Goal: Task Accomplishment & Management: Use online tool/utility

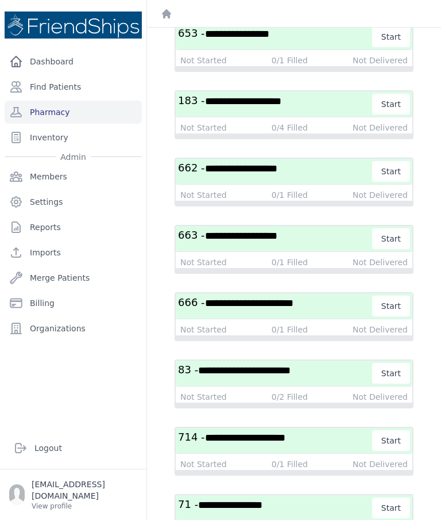
scroll to position [241, 0]
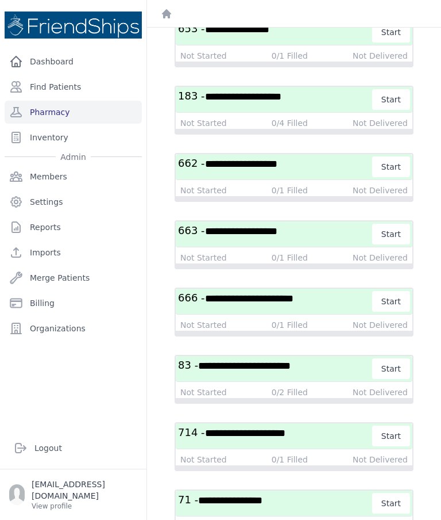
click at [294, 298] on span "**********" at bounding box center [249, 298] width 89 height 10
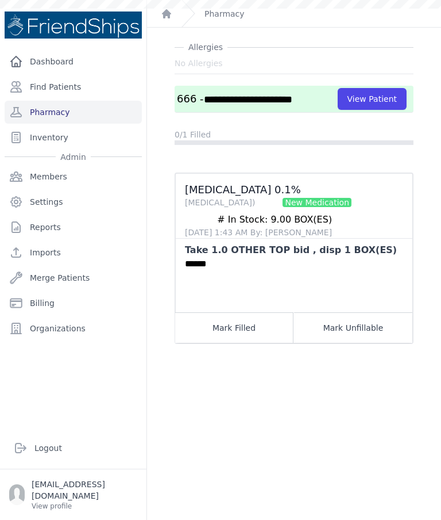
scroll to position [28, 0]
click at [380, 97] on button "View Patient" at bounding box center [372, 99] width 69 height 22
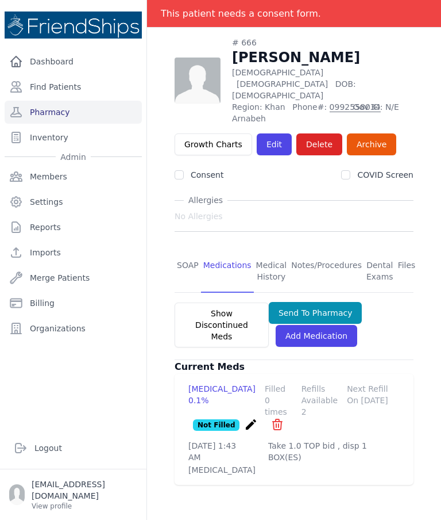
scroll to position [55, 0]
click at [186, 250] on link "SOAP" at bounding box center [188, 271] width 26 height 43
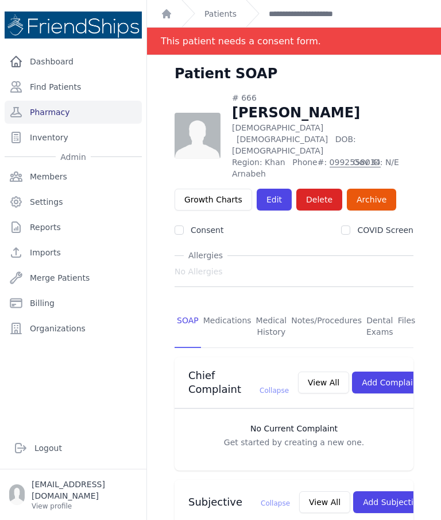
click at [57, 114] on link "Pharmacy" at bounding box center [73, 112] width 137 height 23
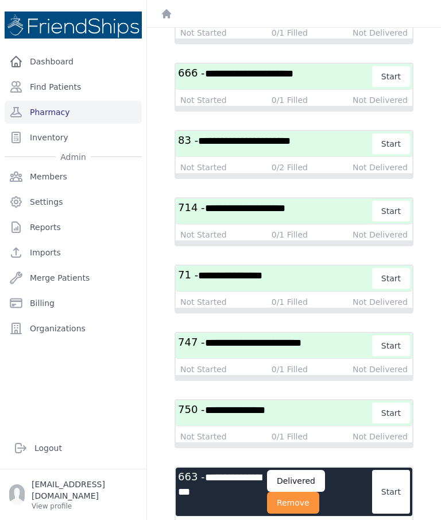
click at [309, 504] on button "Remove" at bounding box center [293, 502] width 52 height 22
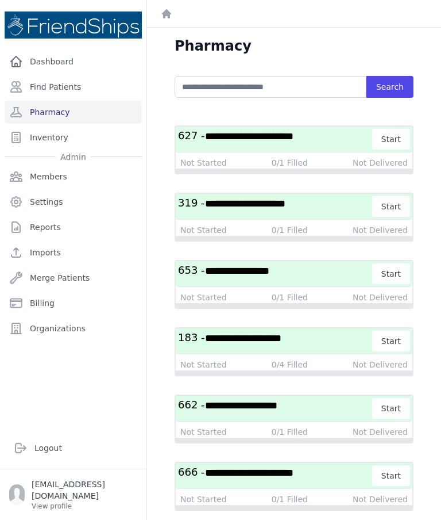
click at [286, 199] on span "**********" at bounding box center [245, 203] width 80 height 10
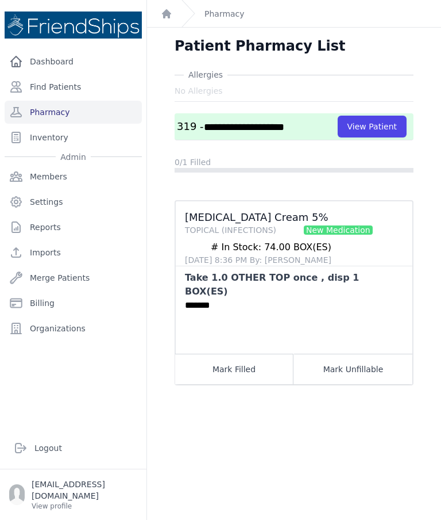
click at [371, 134] on button "View Patient" at bounding box center [372, 127] width 69 height 22
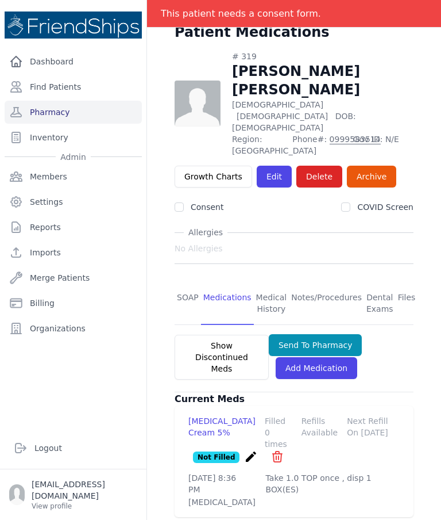
scroll to position [47, 0]
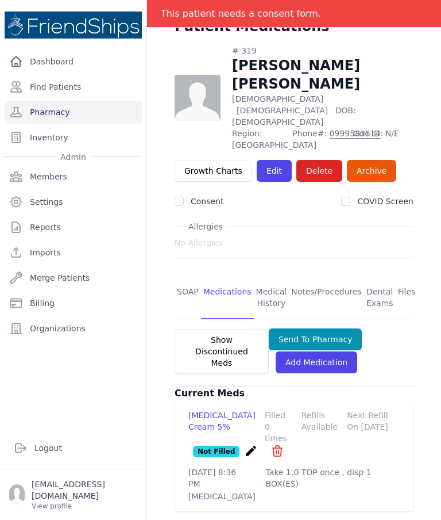
click at [189, 276] on link "SOAP" at bounding box center [188, 297] width 26 height 43
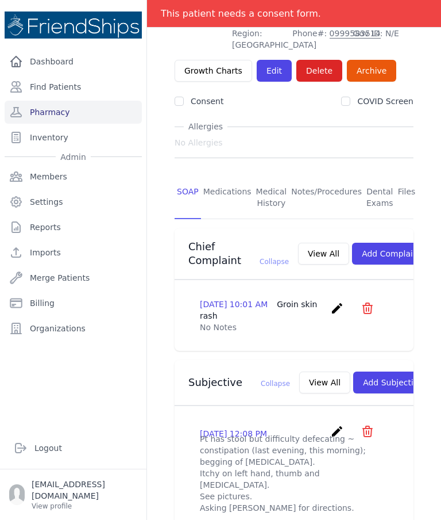
scroll to position [137, 0]
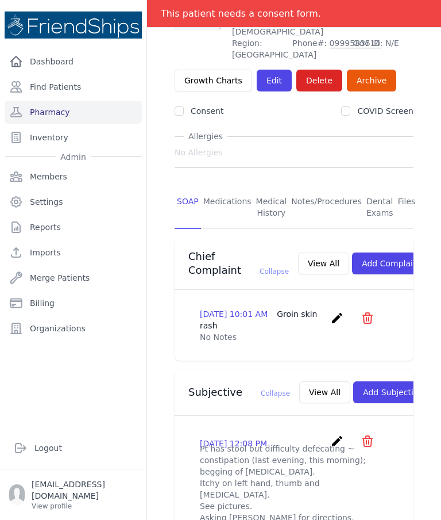
click at [225, 186] on link "Medications" at bounding box center [227, 207] width 53 height 43
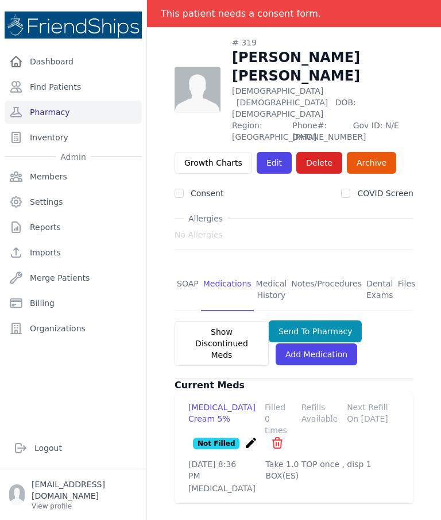
scroll to position [55, 0]
click at [91, 102] on link "Pharmacy" at bounding box center [73, 112] width 137 height 23
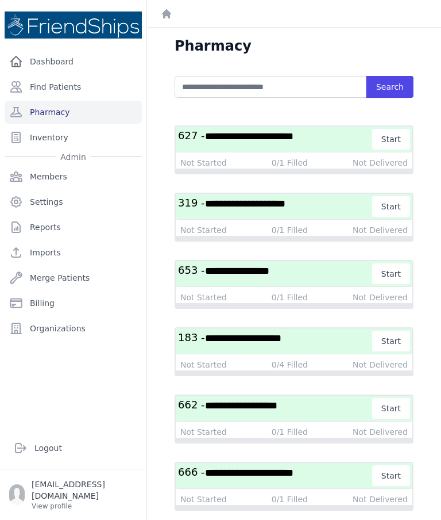
click at [323, 208] on h3 "**********" at bounding box center [275, 206] width 195 height 21
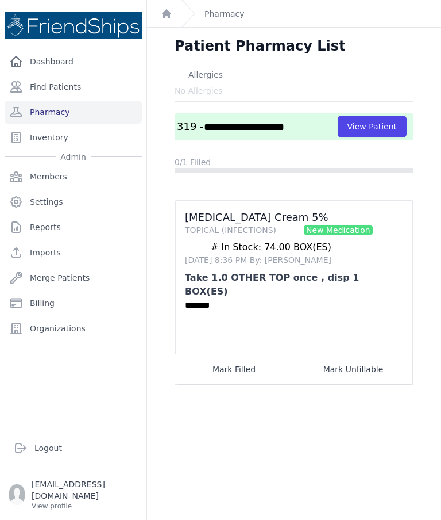
click at [380, 355] on button "Mark Unfillable" at bounding box center [353, 368] width 118 height 30
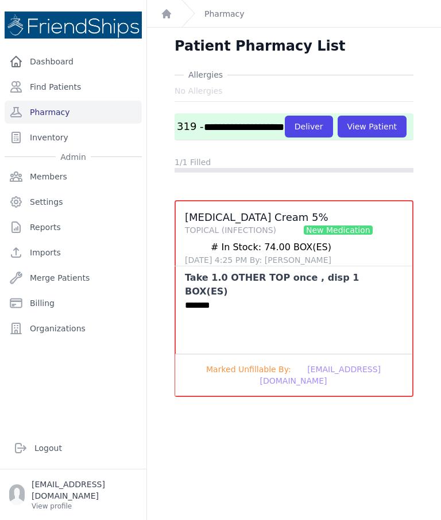
click at [285, 137] on button "Deliver" at bounding box center [309, 127] width 48 height 22
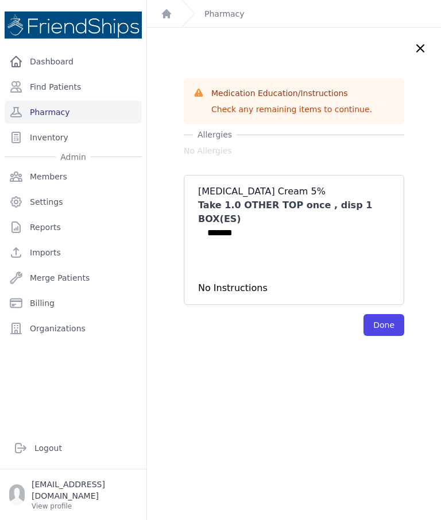
click at [394, 314] on button "Done" at bounding box center [384, 325] width 41 height 22
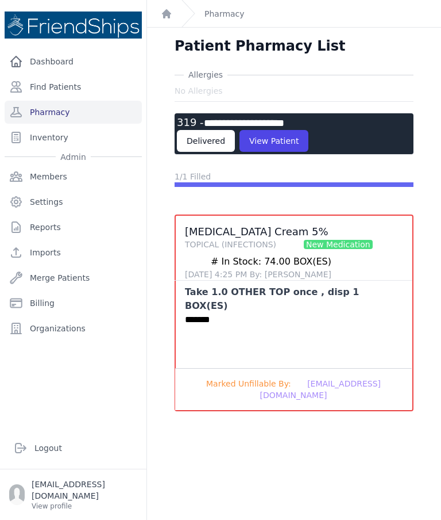
click at [60, 110] on link "Pharmacy" at bounding box center [73, 112] width 137 height 23
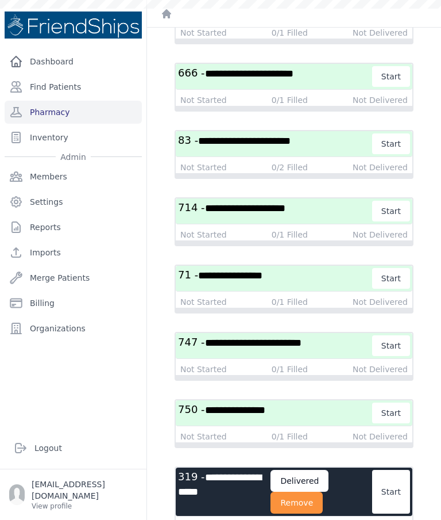
click at [318, 504] on button "Remove" at bounding box center [297, 502] width 52 height 22
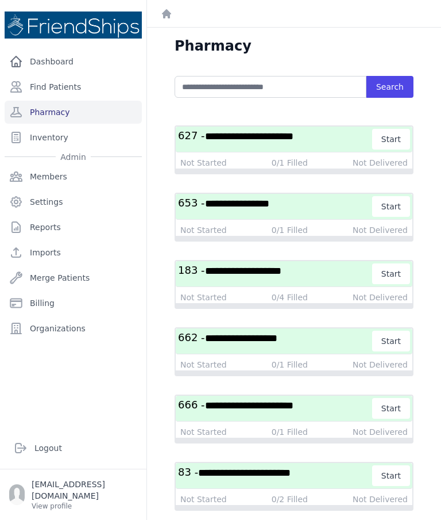
click at [309, 333] on h3 "**********" at bounding box center [275, 340] width 195 height 21
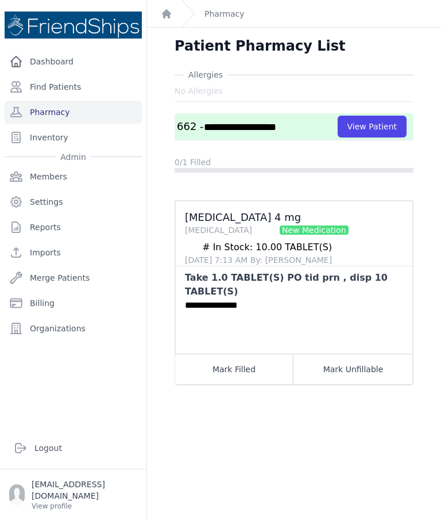
click at [363, 129] on button "View Patient" at bounding box center [372, 127] width 69 height 22
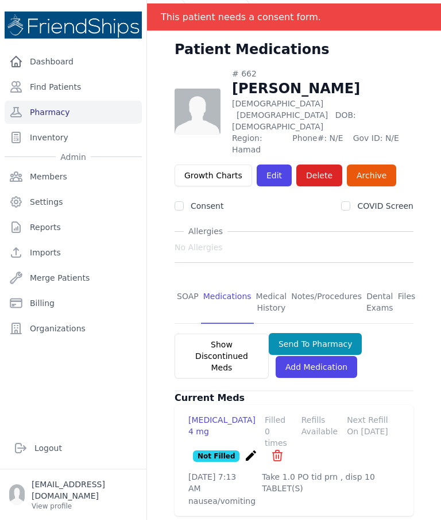
scroll to position [27, 0]
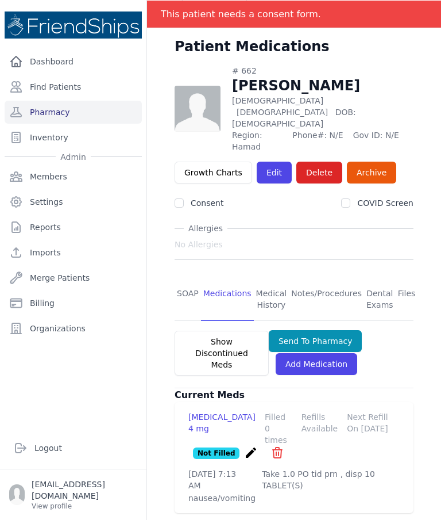
click at [182, 278] on link "SOAP" at bounding box center [188, 299] width 26 height 43
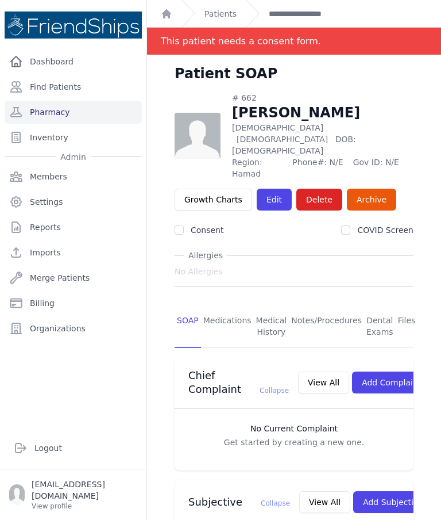
click at [72, 108] on link "Pharmacy" at bounding box center [73, 112] width 137 height 23
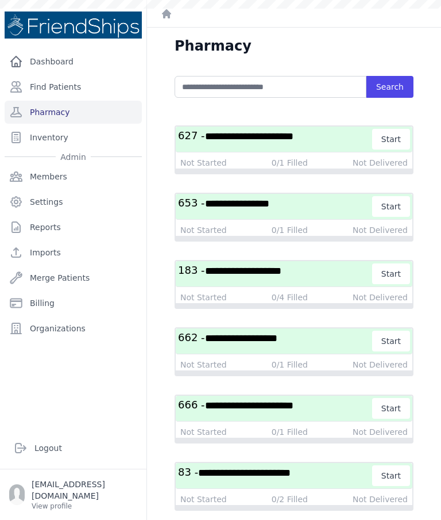
click at [276, 340] on span "**********" at bounding box center [241, 338] width 72 height 10
click at [322, 337] on h3 "**********" at bounding box center [275, 340] width 195 height 21
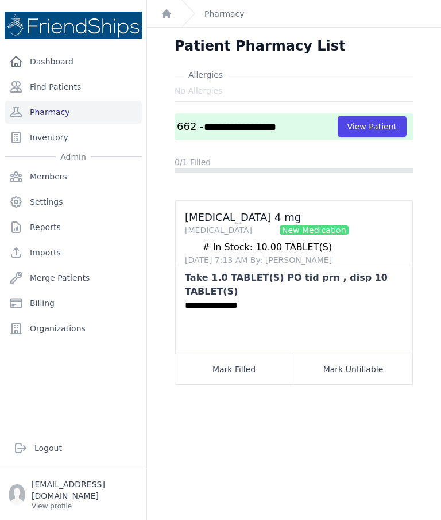
click at [362, 373] on button "Mark Unfillable" at bounding box center [353, 368] width 118 height 30
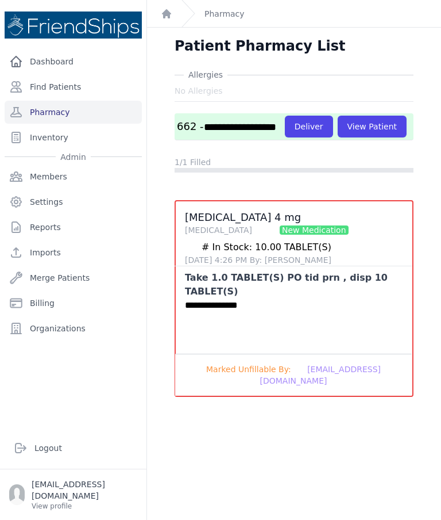
click at [285, 137] on button "Deliver" at bounding box center [309, 127] width 48 height 22
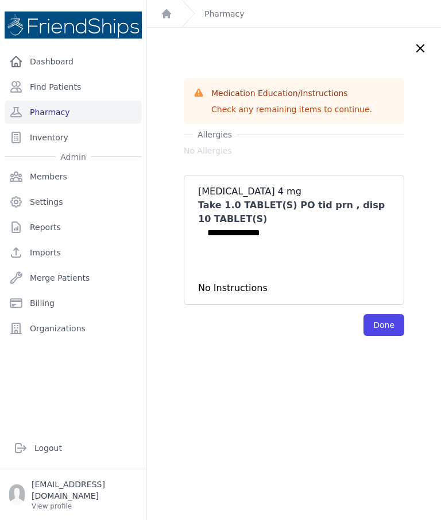
click at [388, 327] on button "Done" at bounding box center [384, 325] width 41 height 22
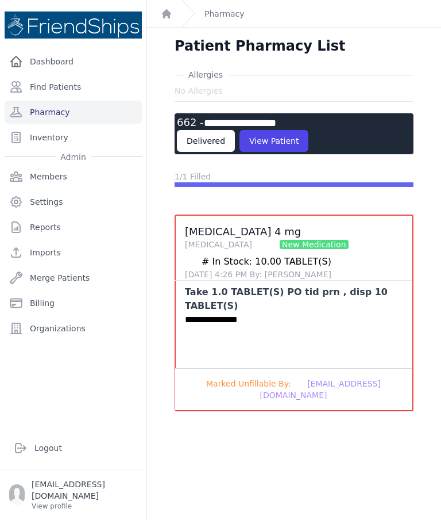
click at [86, 114] on link "Pharmacy" at bounding box center [73, 112] width 137 height 23
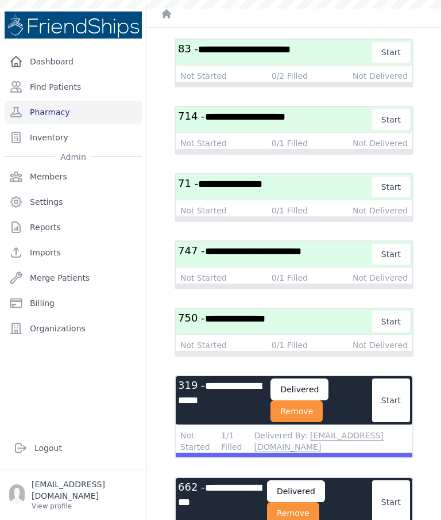
scroll to position [355, 0]
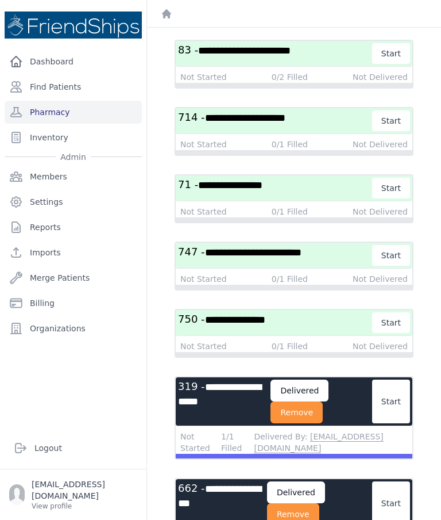
click at [320, 512] on button "Remove" at bounding box center [293, 514] width 52 height 22
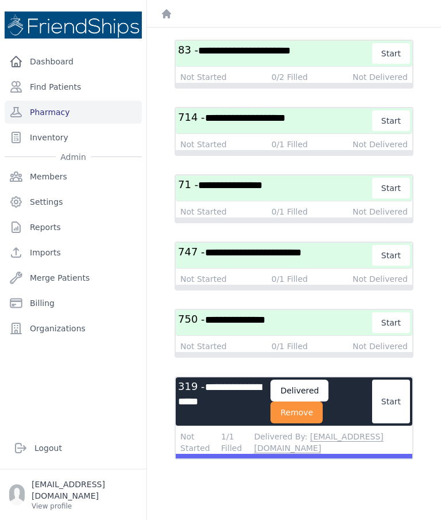
scroll to position [264, 0]
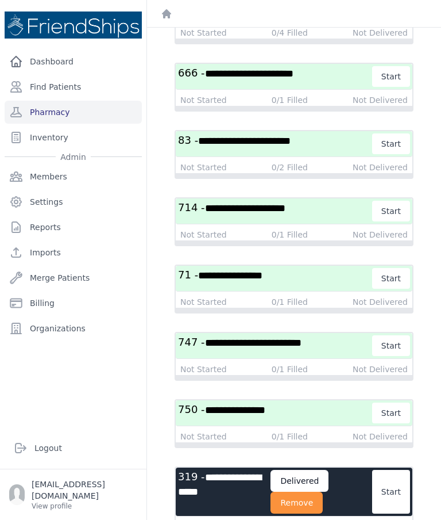
click at [318, 501] on button "Remove" at bounding box center [297, 502] width 52 height 22
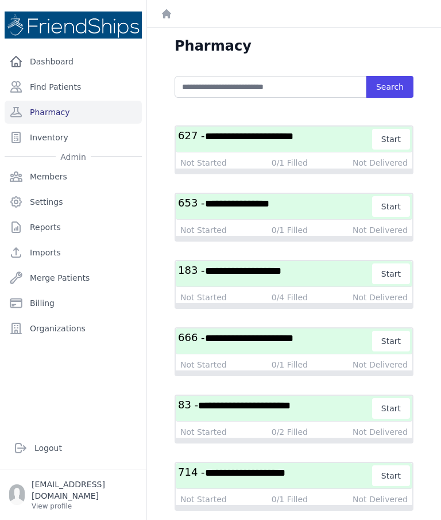
scroll to position [0, 0]
click at [323, 203] on h3 "**********" at bounding box center [275, 206] width 195 height 21
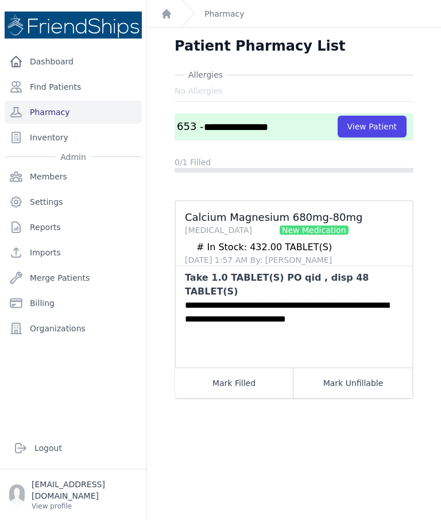
click at [382, 124] on button "View Patient" at bounding box center [372, 127] width 69 height 22
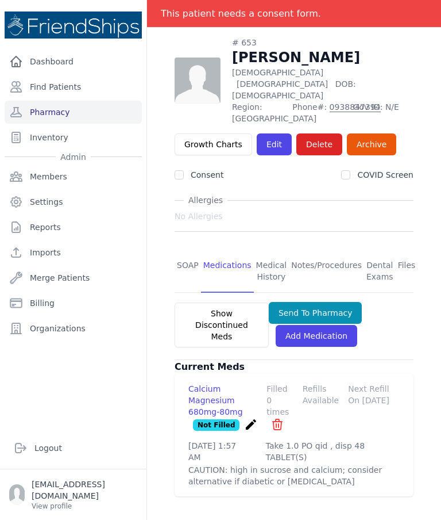
scroll to position [55, 0]
click at [194, 250] on link "SOAP" at bounding box center [188, 271] width 26 height 43
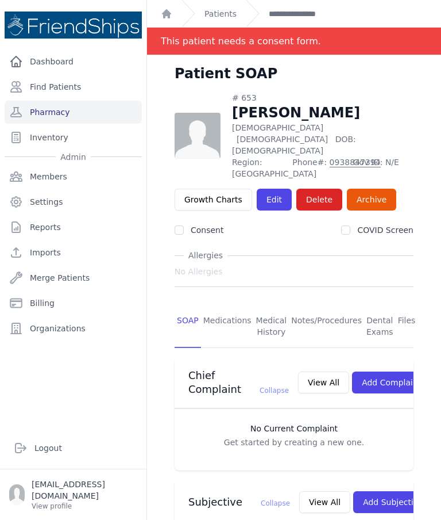
click at [76, 110] on link "Pharmacy" at bounding box center [73, 112] width 137 height 23
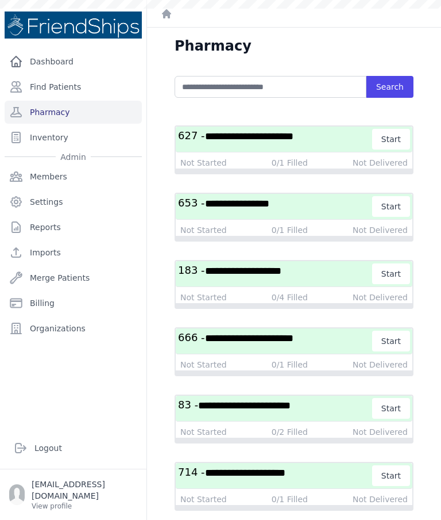
click at [304, 208] on h3 "**********" at bounding box center [275, 206] width 195 height 21
click at [270, 207] on span "**********" at bounding box center [237, 203] width 64 height 10
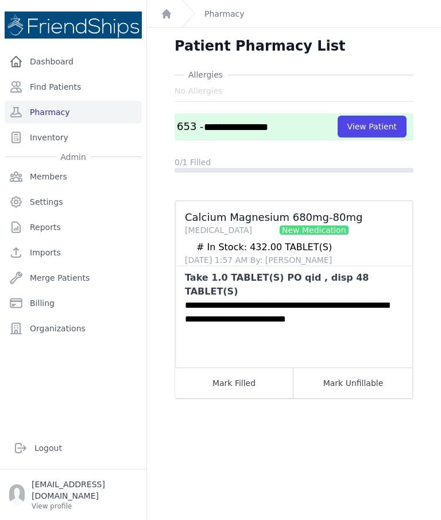
click at [379, 367] on button "Mark Unfillable" at bounding box center [353, 382] width 118 height 30
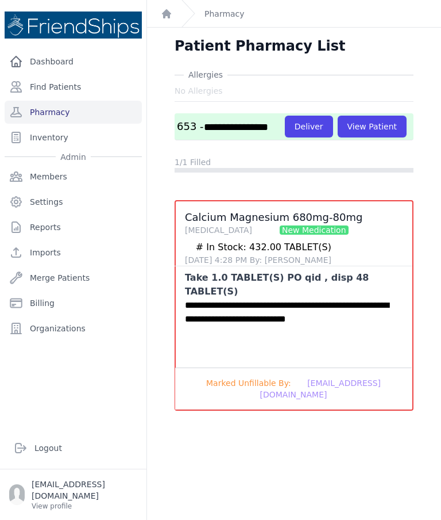
click at [285, 137] on button "Deliver" at bounding box center [309, 127] width 48 height 22
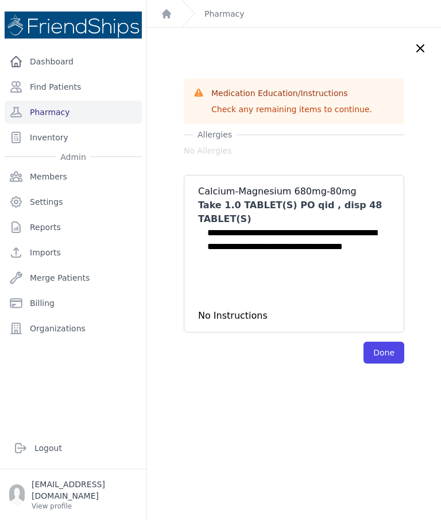
click at [380, 350] on button "Done" at bounding box center [384, 352] width 41 height 22
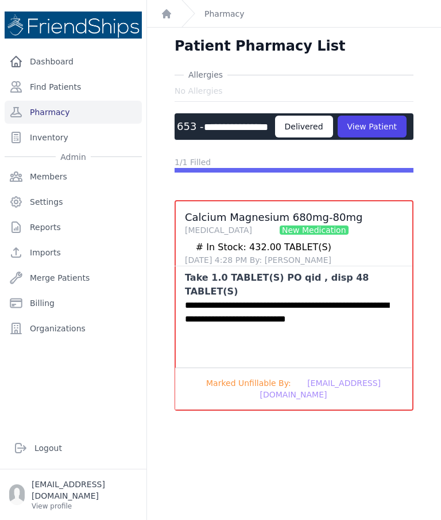
click at [79, 112] on link "Pharmacy" at bounding box center [73, 112] width 137 height 23
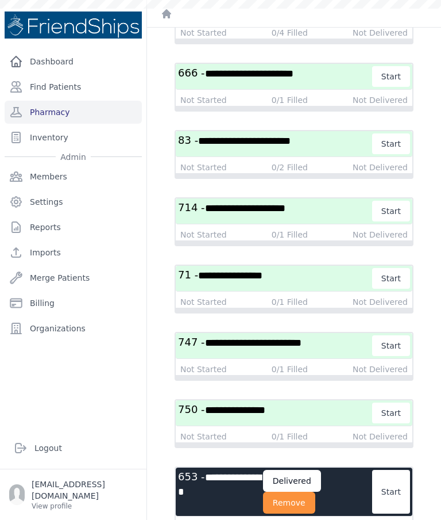
click at [311, 501] on button "Remove" at bounding box center [289, 502] width 52 height 22
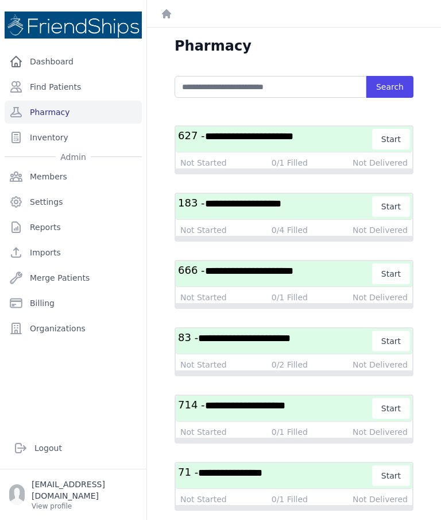
click at [294, 134] on span "**********" at bounding box center [249, 136] width 89 height 10
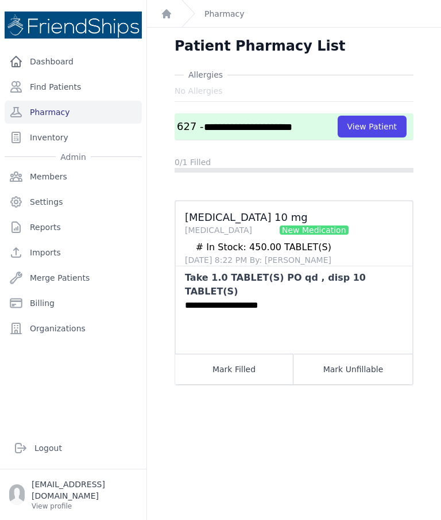
click at [382, 124] on button "View Patient" at bounding box center [372, 127] width 69 height 22
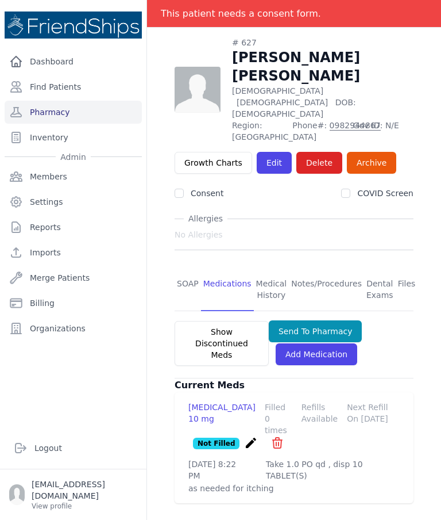
scroll to position [55, 0]
click at [190, 268] on link "SOAP" at bounding box center [188, 289] width 26 height 43
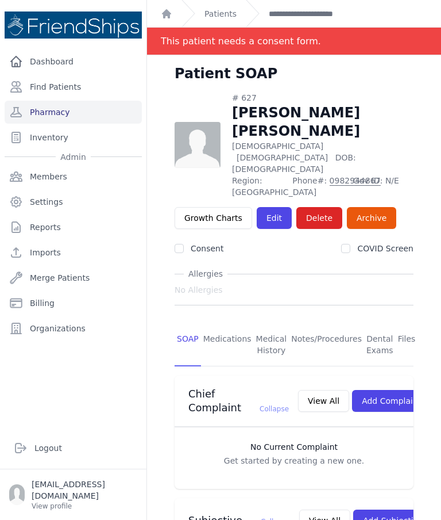
click at [79, 114] on link "Pharmacy" at bounding box center [73, 112] width 137 height 23
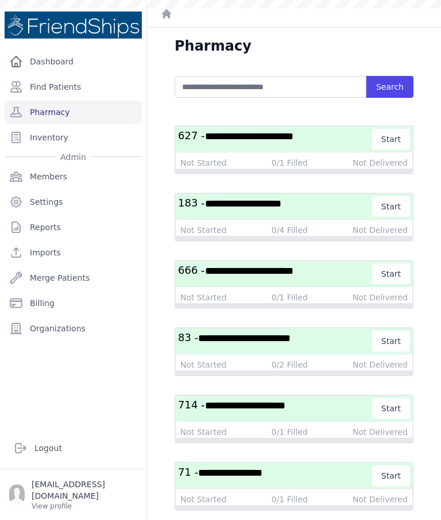
click at [294, 133] on span "**********" at bounding box center [249, 136] width 89 height 10
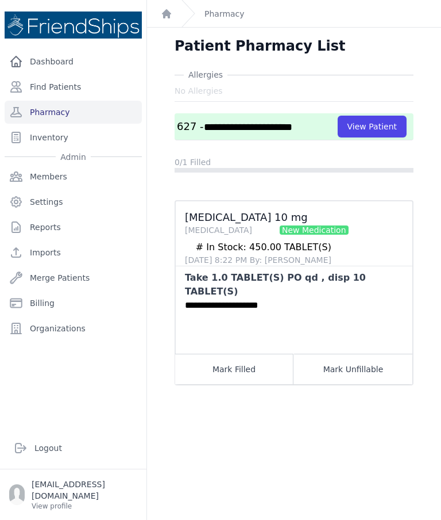
click at [379, 134] on button "View Patient" at bounding box center [372, 127] width 69 height 22
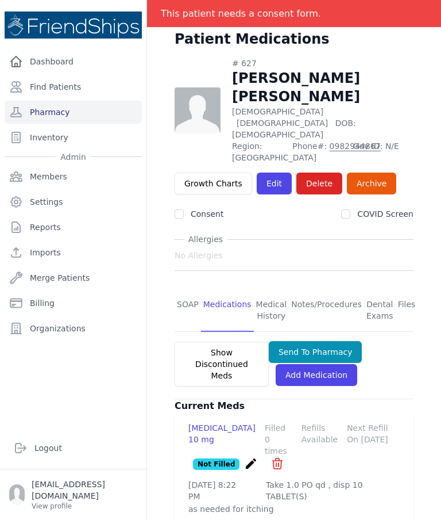
scroll to position [36, 0]
